Goal: Task Accomplishment & Management: Manage account settings

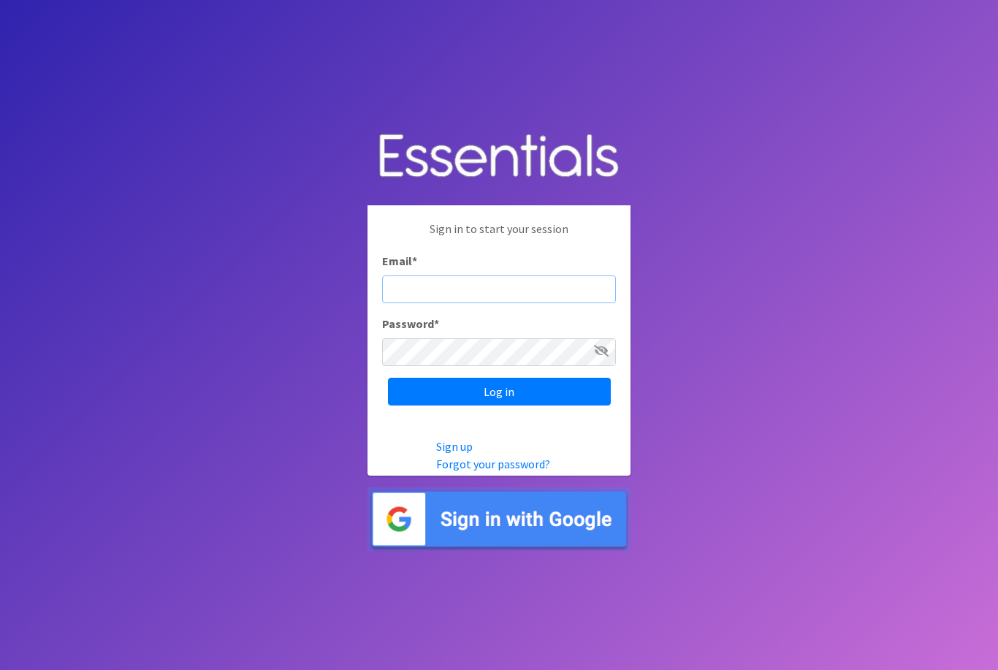
type input "diaperbank@jlcharleston.org"
click at [499, 405] on input "Log in" at bounding box center [499, 392] width 223 height 28
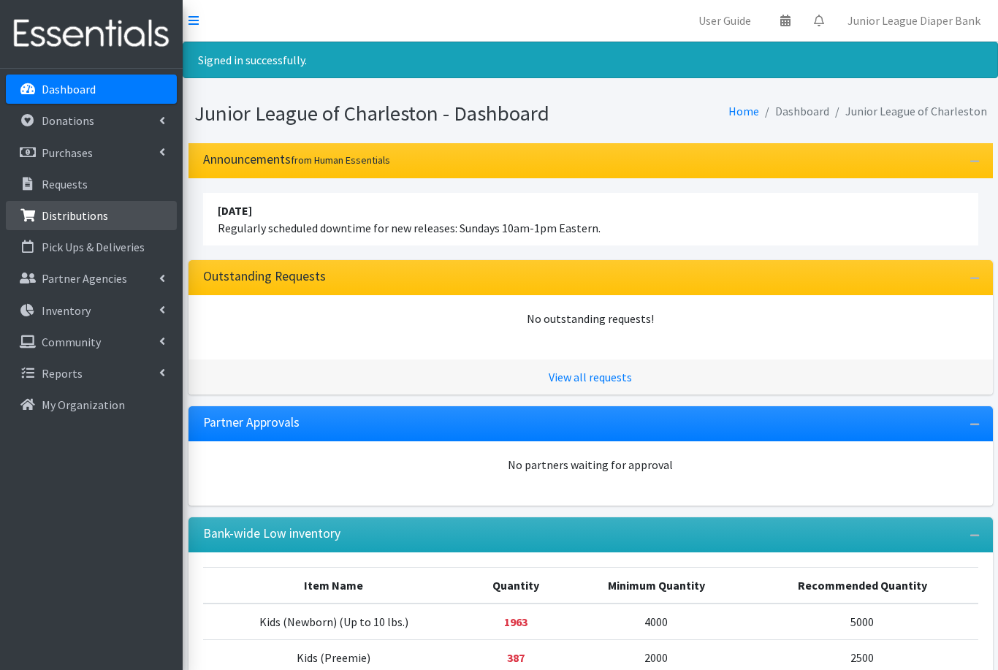
click at [73, 215] on p "Distributions" at bounding box center [75, 215] width 66 height 15
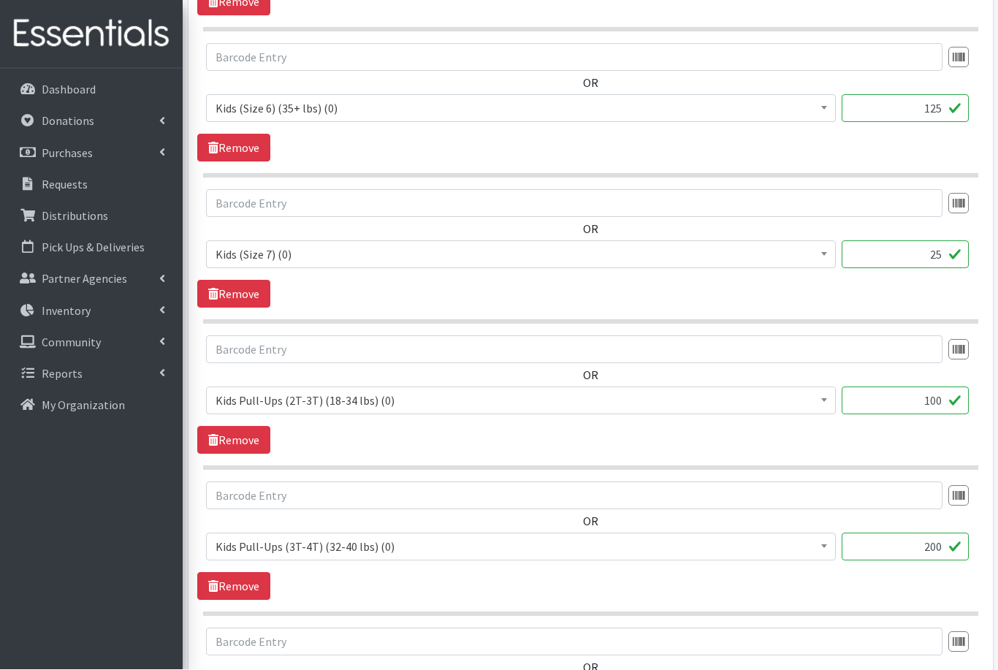
scroll to position [1659, 0]
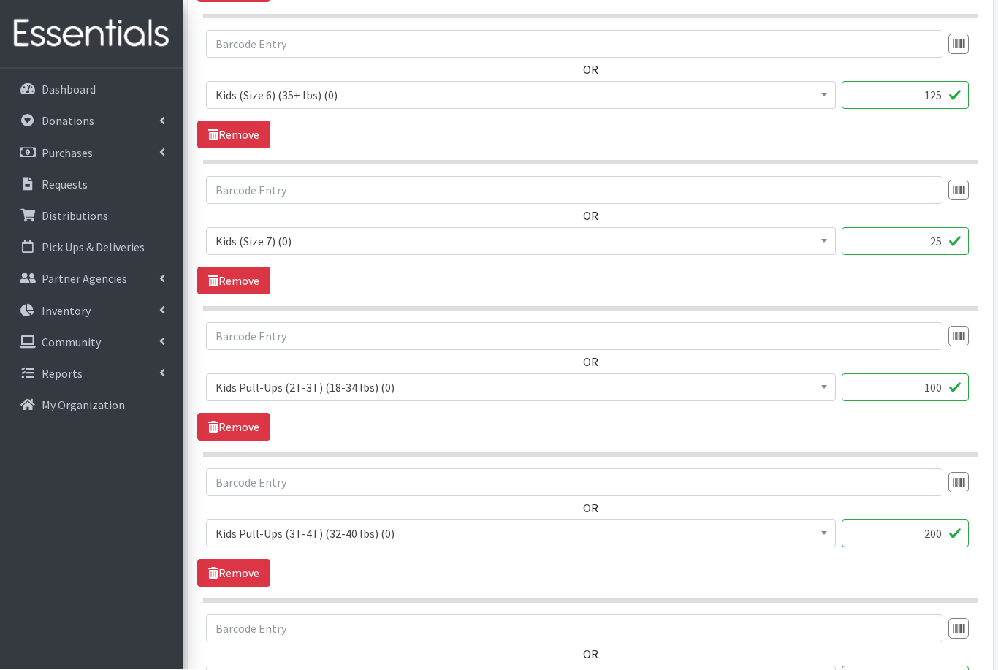
click at [947, 391] on input "100" at bounding box center [905, 388] width 127 height 28
type input "1"
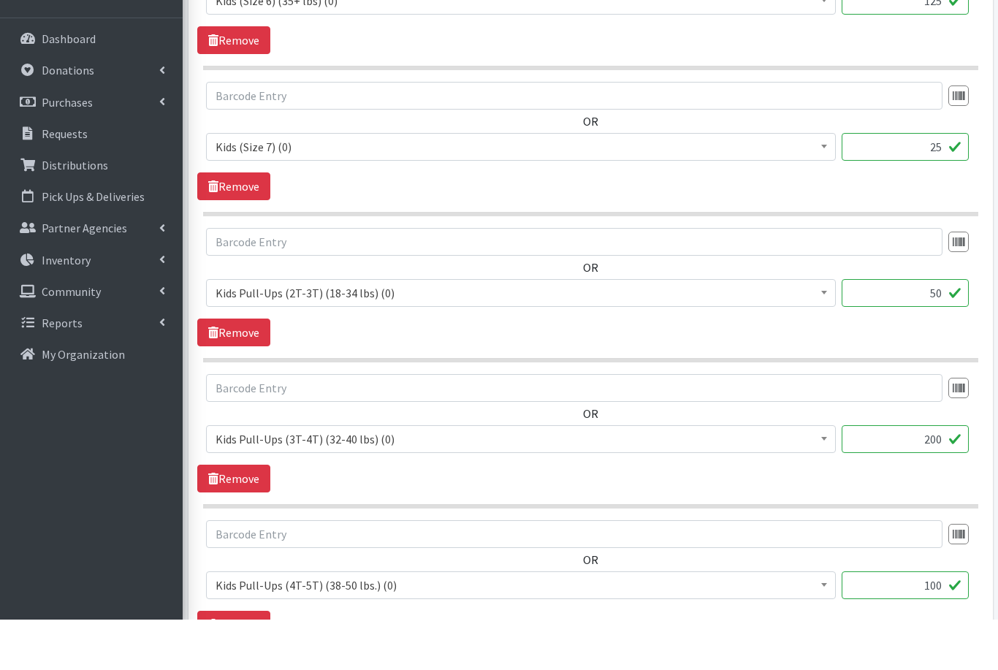
scroll to position [1704, 0]
type input "50"
click at [938, 476] on input "200" at bounding box center [905, 490] width 127 height 28
type input "2"
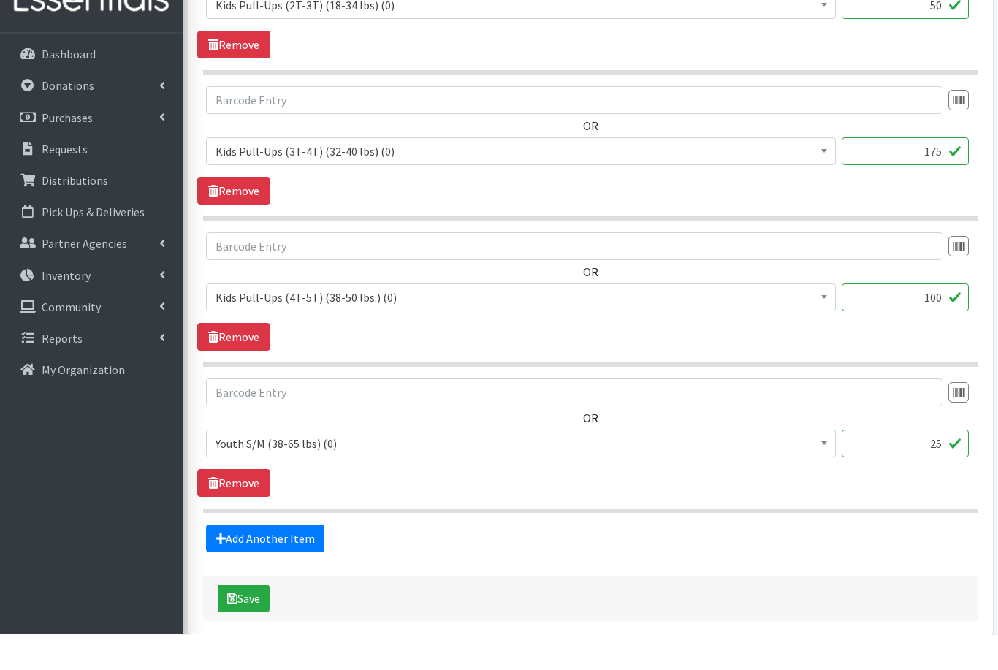
scroll to position [2011, 0]
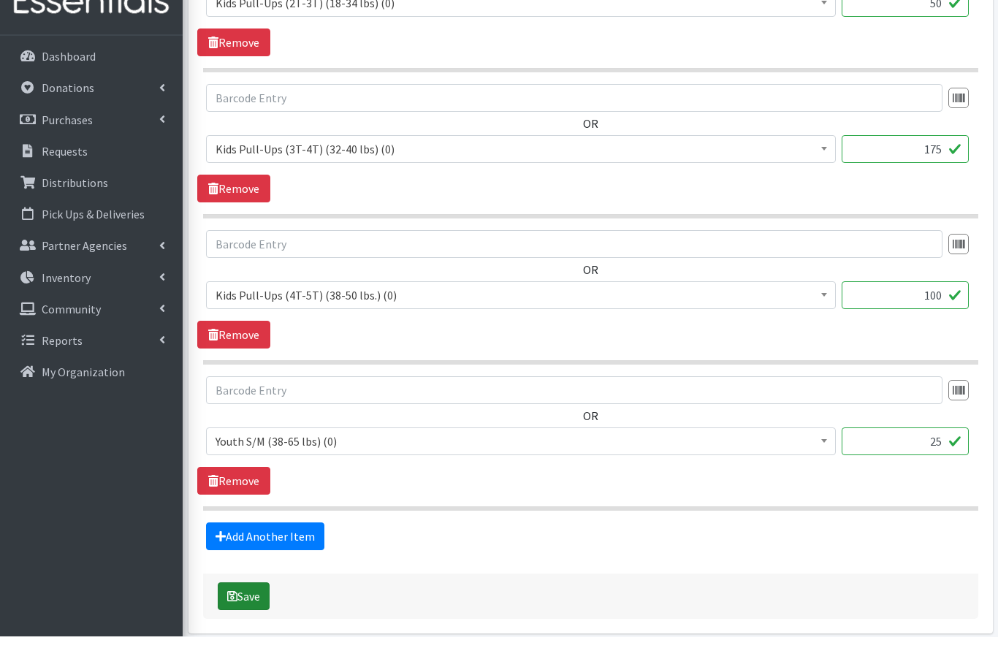
type input "175"
click at [246, 616] on button "Save" at bounding box center [244, 630] width 52 height 28
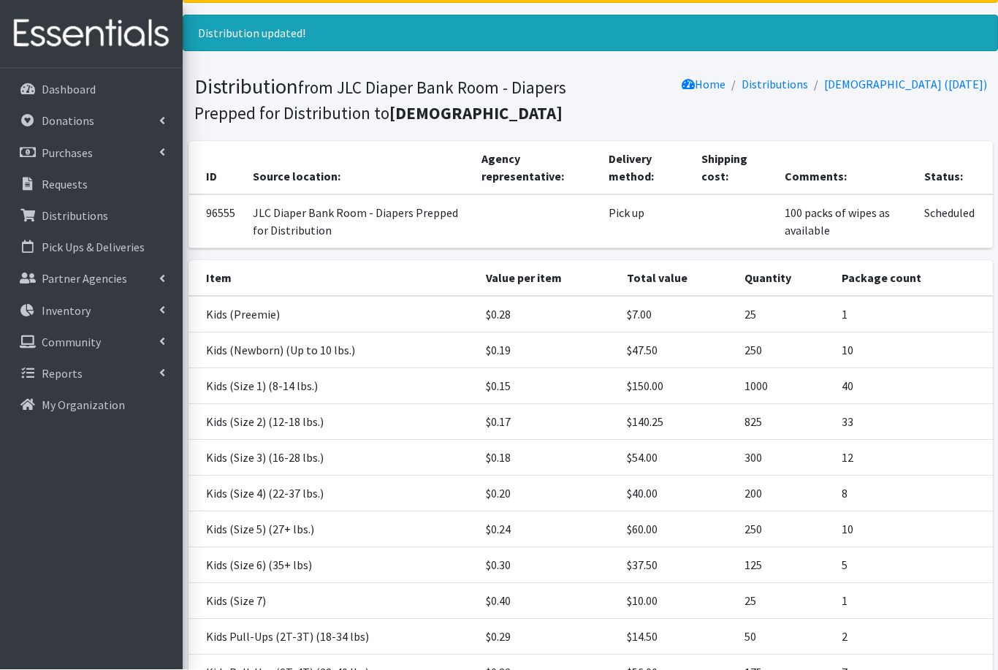
scroll to position [110, 0]
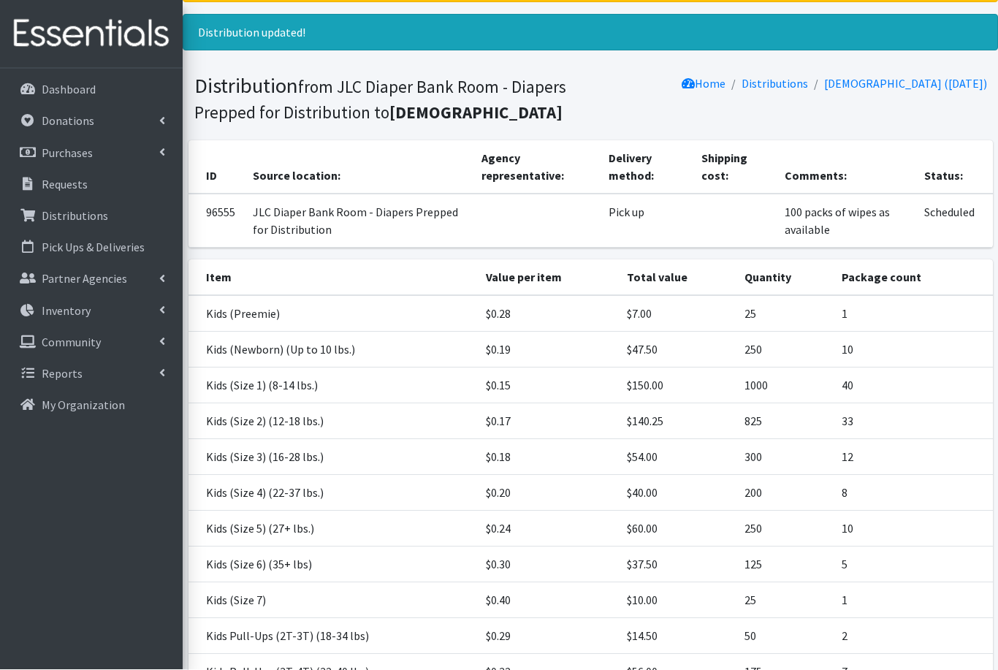
click at [885, 583] on td "5" at bounding box center [913, 565] width 160 height 36
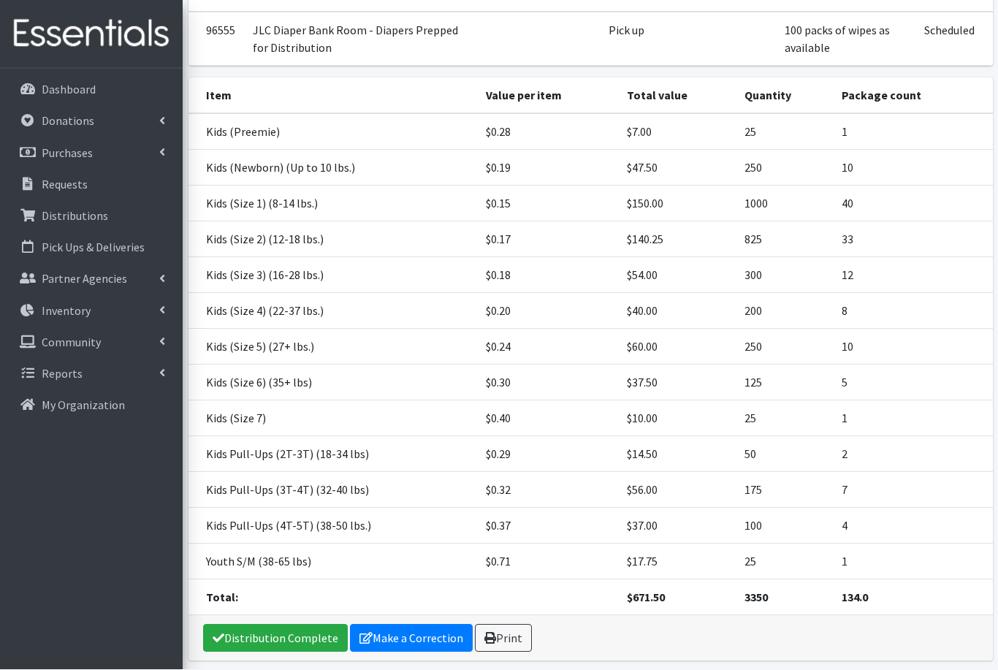
scroll to position [293, 0]
click at [505, 652] on link "Print" at bounding box center [503, 638] width 57 height 28
